Goal: Transaction & Acquisition: Purchase product/service

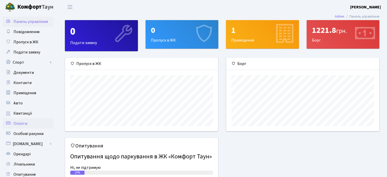
scroll to position [73, 153]
click at [23, 111] on span "Квитанції" at bounding box center [22, 113] width 19 height 6
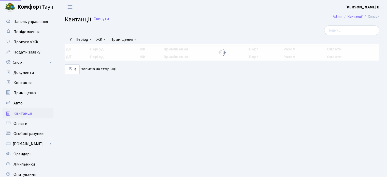
select select "25"
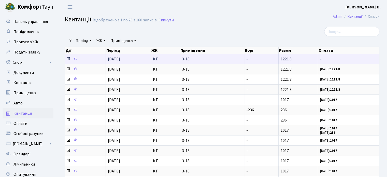
click at [68, 59] on icon at bounding box center [68, 59] width 4 height 4
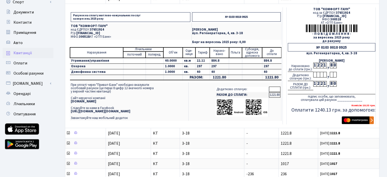
scroll to position [153, 0]
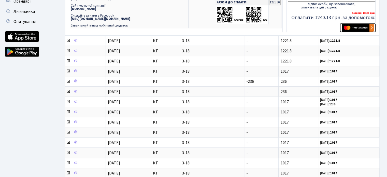
click at [360, 29] on img "submit" at bounding box center [358, 28] width 32 height 8
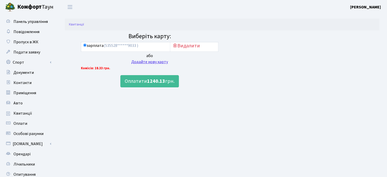
click at [159, 63] on div "Додайте нову карту" at bounding box center [149, 62] width 137 height 6
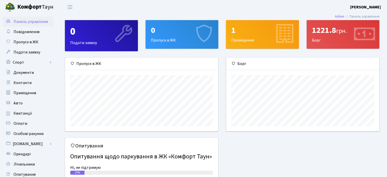
click at [323, 38] on div "1221.8 грн. Борг" at bounding box center [343, 34] width 73 height 28
